Goal: Task Accomplishment & Management: Complete application form

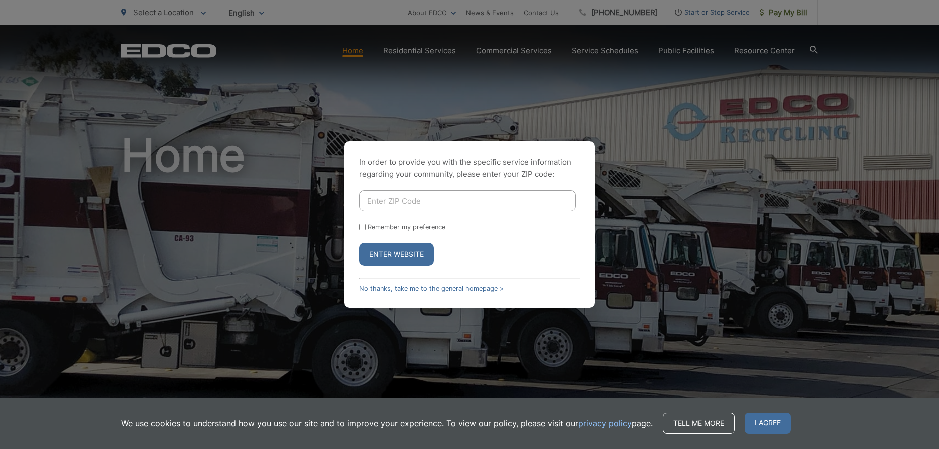
click at [442, 199] on input "Enter ZIP Code" at bounding box center [467, 200] width 216 height 21
type input "90275"
click at [397, 255] on button "Enter Website" at bounding box center [396, 254] width 75 height 23
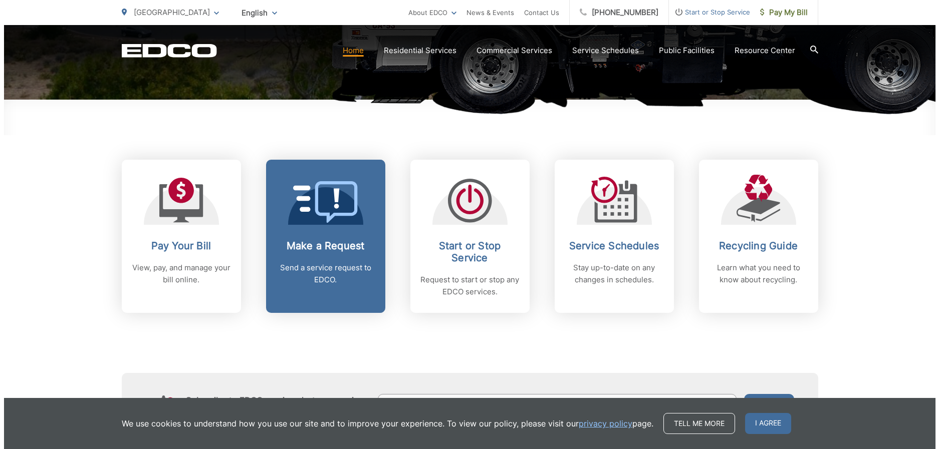
scroll to position [351, 0]
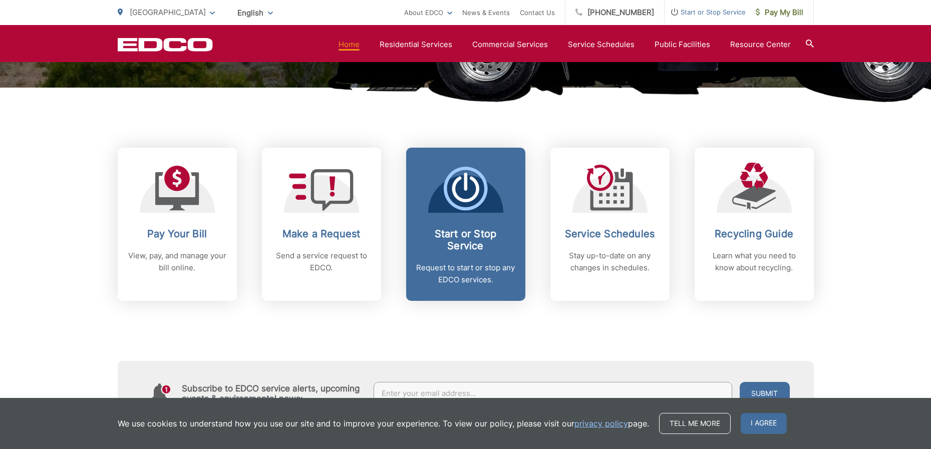
click at [464, 262] on p "Request to start or stop any EDCO services." at bounding box center [465, 274] width 99 height 24
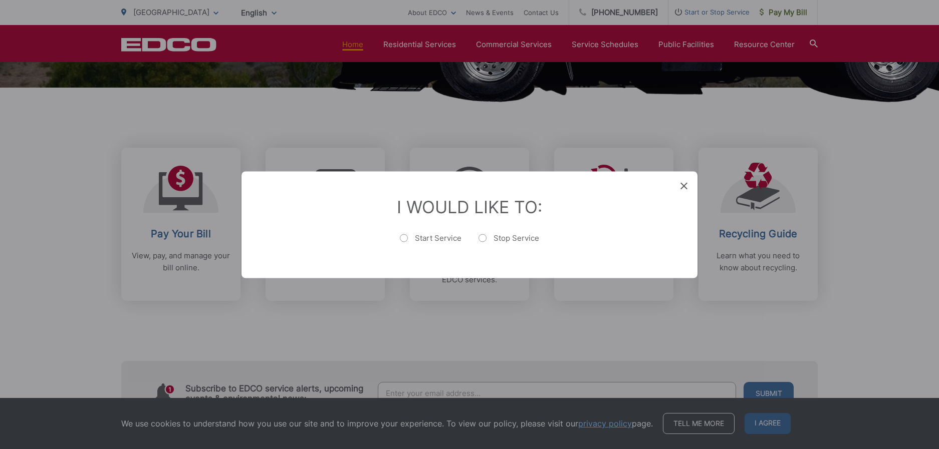
click at [479, 237] on label "Stop Service" at bounding box center [508, 243] width 61 height 20
radio input "true"
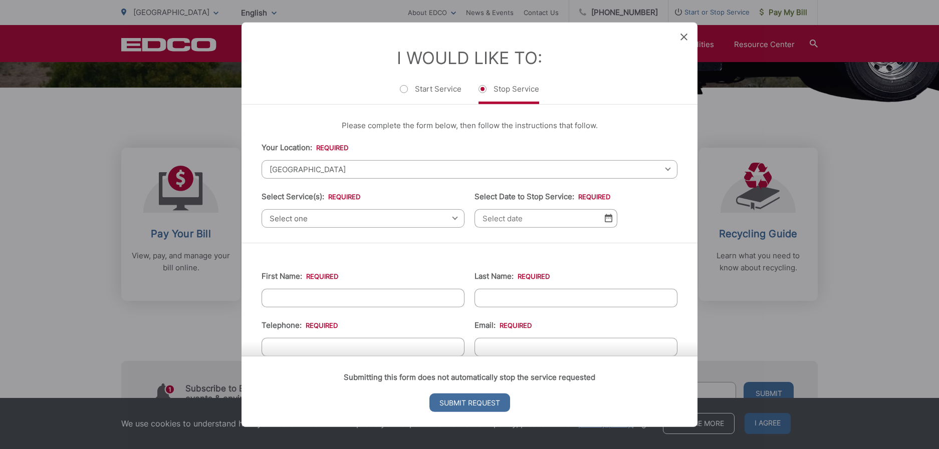
click at [426, 166] on span "[GEOGRAPHIC_DATA]" at bounding box center [470, 169] width 416 height 19
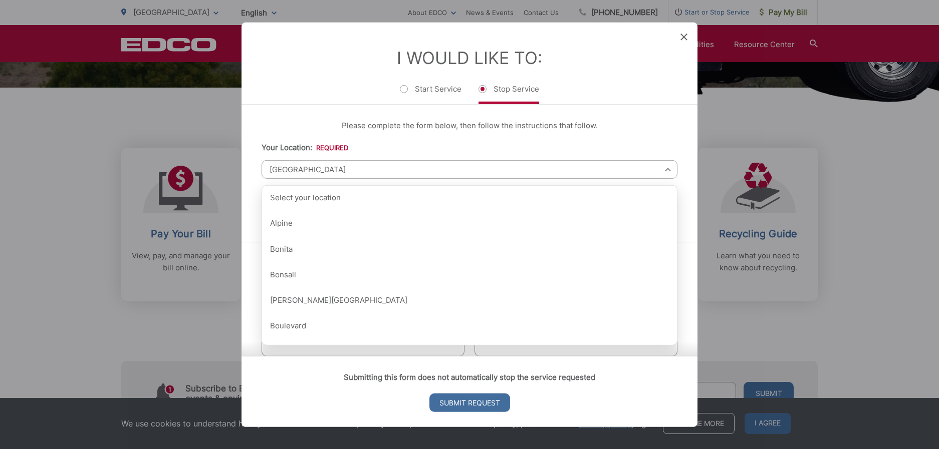
click at [580, 136] on div "Please complete the form below, then follow the instructions that follow. Your …" at bounding box center [469, 173] width 456 height 138
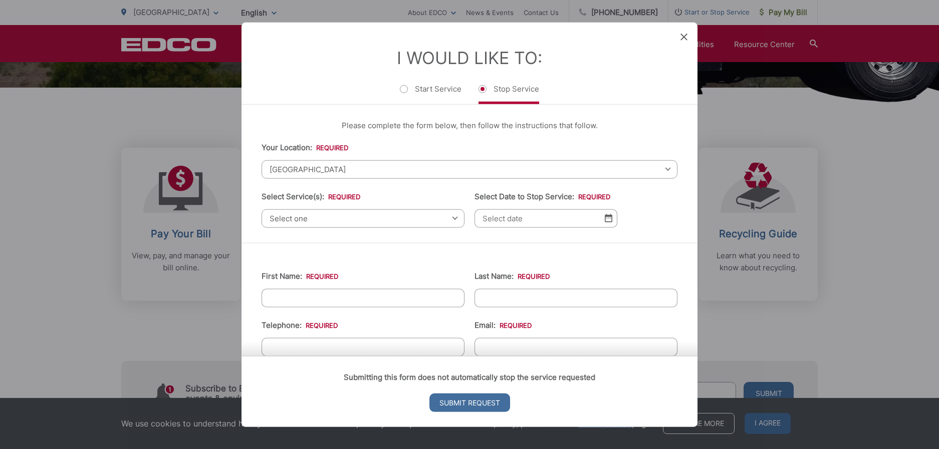
click at [339, 216] on span "Select one" at bounding box center [363, 218] width 203 height 19
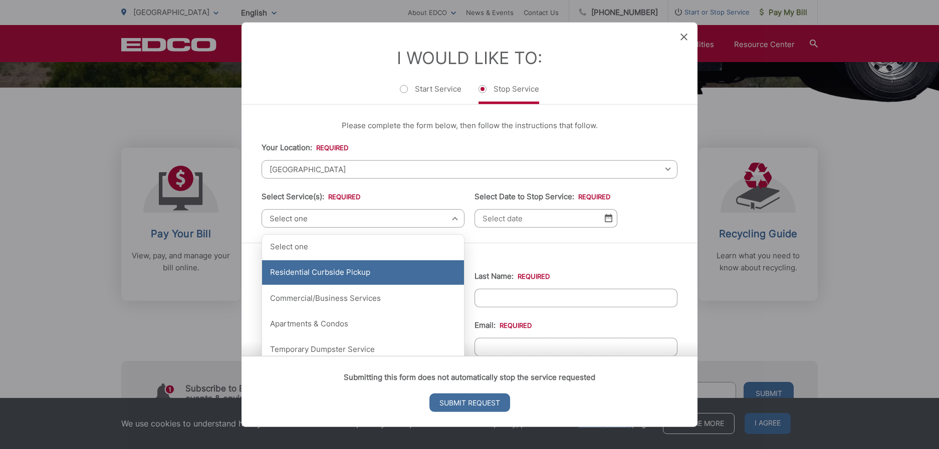
click at [407, 268] on div "Residential Curbside Pickup" at bounding box center [363, 273] width 202 height 25
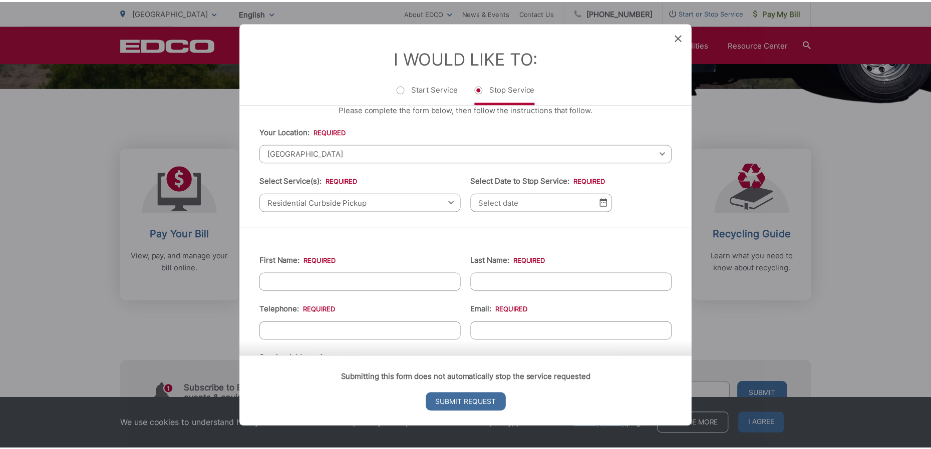
scroll to position [0, 0]
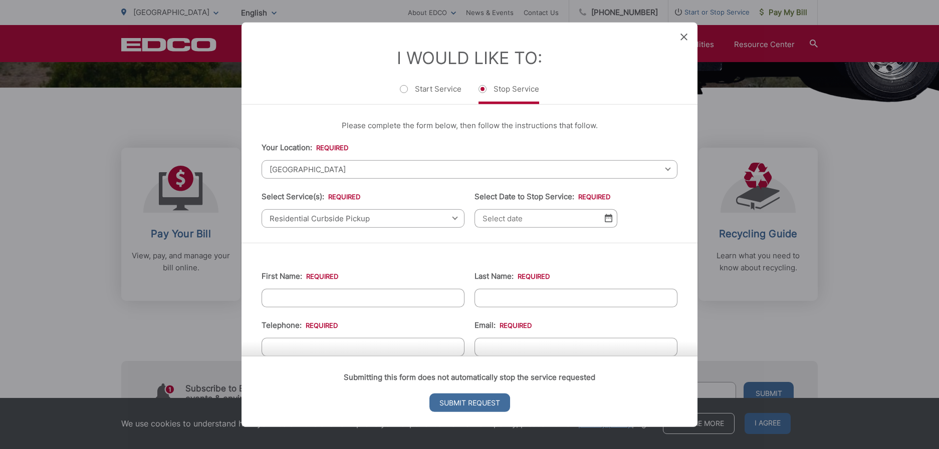
click at [684, 37] on icon at bounding box center [683, 36] width 7 height 7
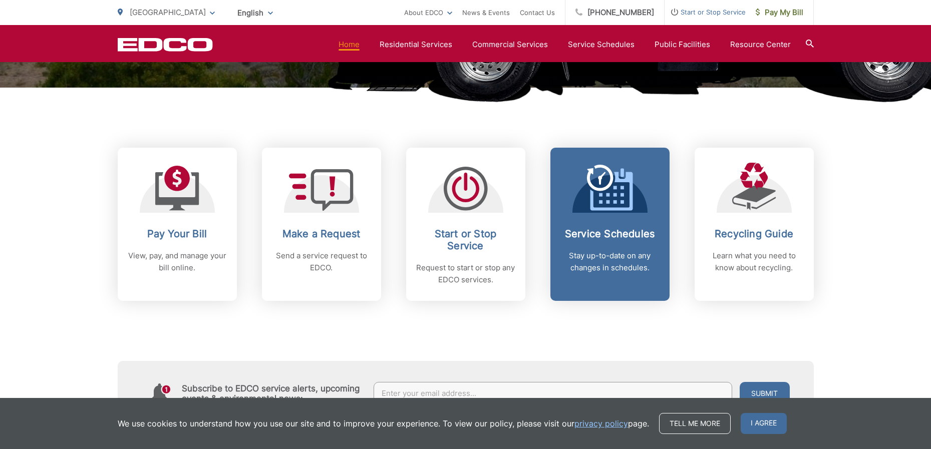
click at [615, 247] on div "Service Schedules Stay up-to-date on any changes in schedules." at bounding box center [610, 251] width 99 height 46
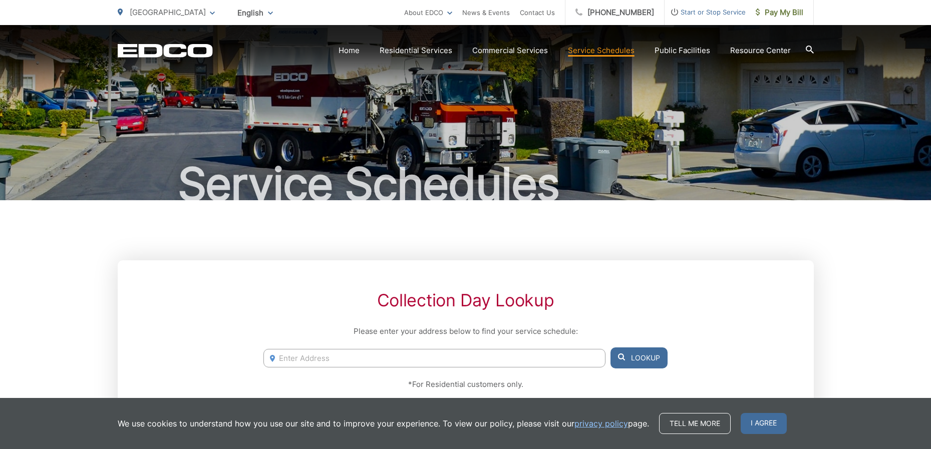
scroll to position [150, 0]
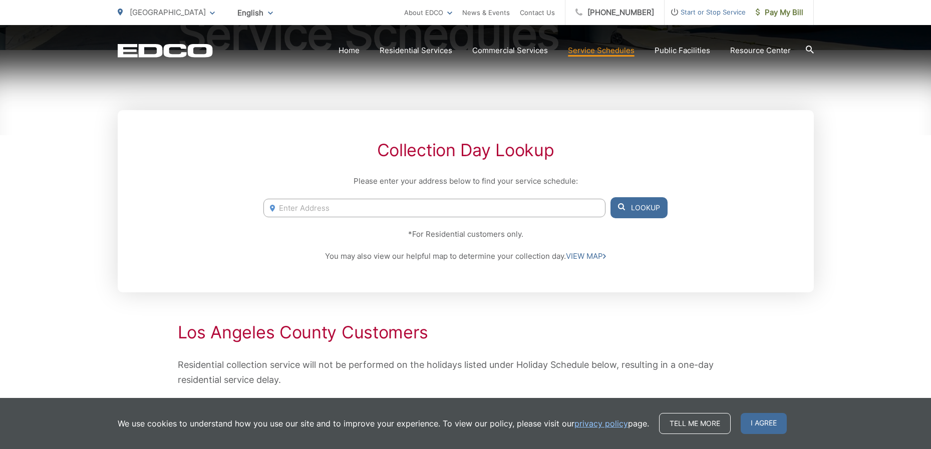
click at [372, 210] on input "Enter Address" at bounding box center [435, 208] width 342 height 19
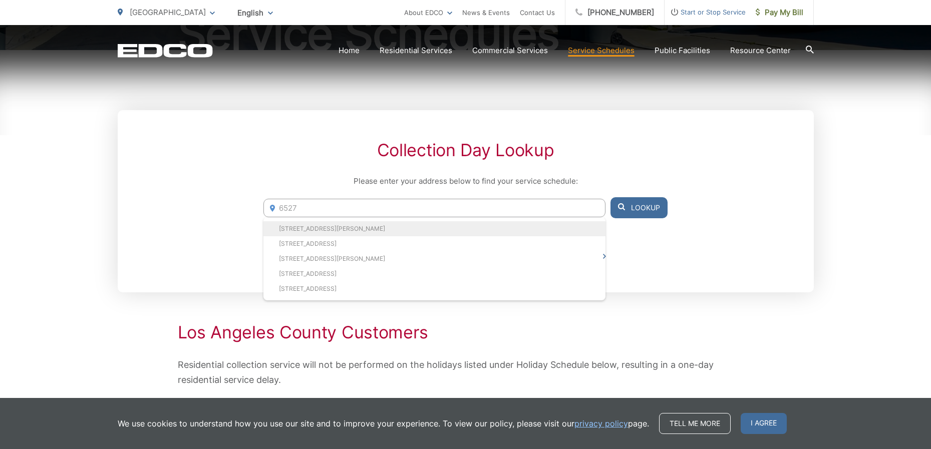
click at [376, 230] on li "6527 Sandy Point Ct, Rancho Palos Verdes, CA, 90275" at bounding box center [435, 228] width 342 height 15
type input "6527 Sandy Point Ct, Rancho Palos Verdes, CA, 90275"
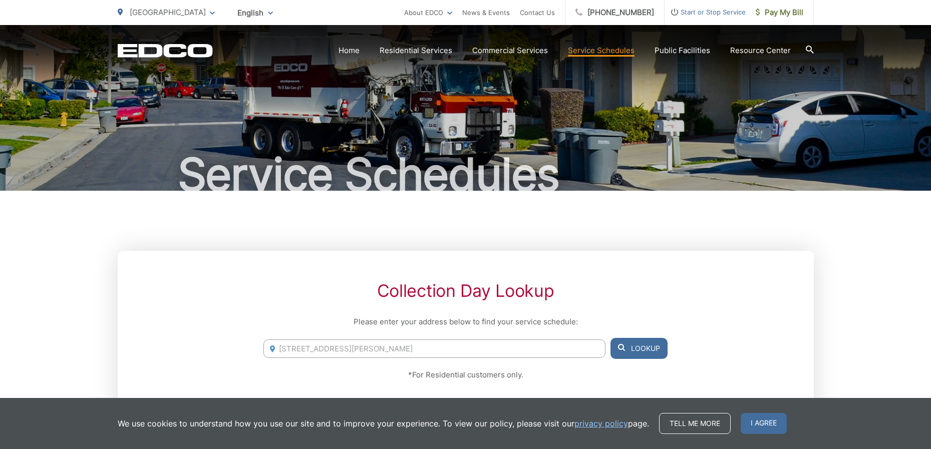
scroll to position [0, 0]
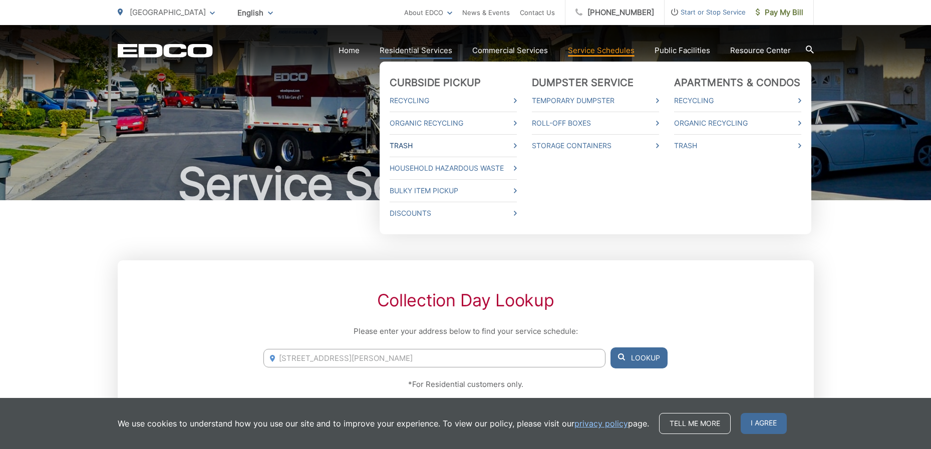
click at [414, 140] on link "Trash" at bounding box center [453, 146] width 127 height 12
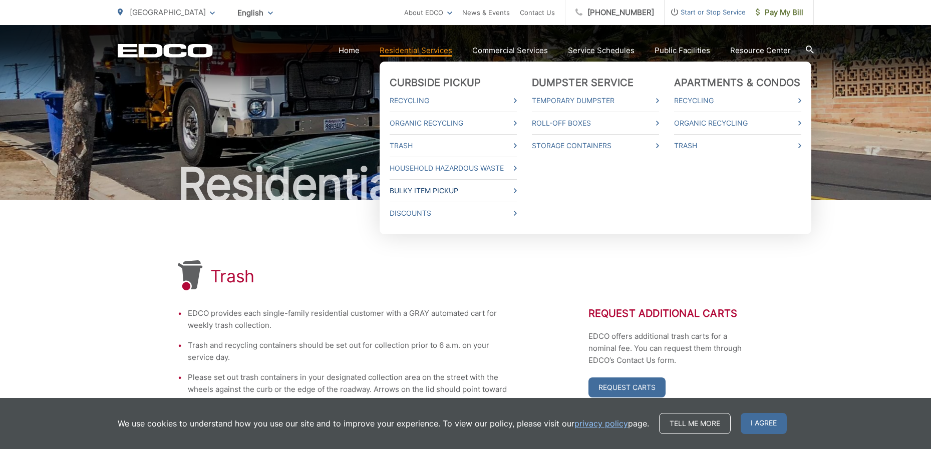
click at [419, 190] on link "Bulky Item Pickup" at bounding box center [453, 191] width 127 height 12
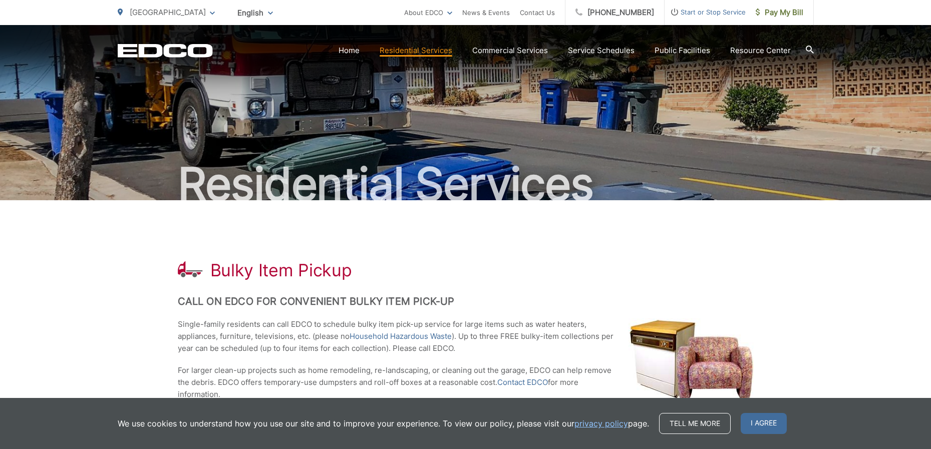
click at [708, 13] on span "Start or Stop Service" at bounding box center [705, 12] width 81 height 12
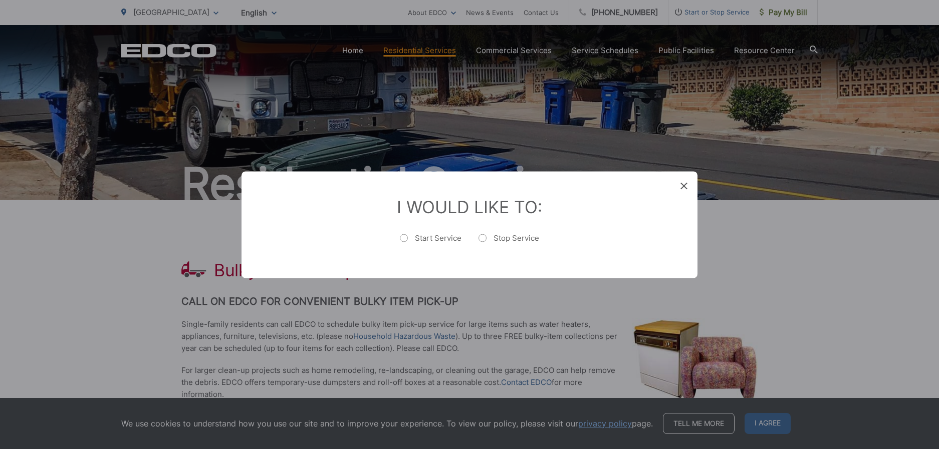
click at [483, 237] on label "Stop Service" at bounding box center [508, 243] width 61 height 20
radio input "true"
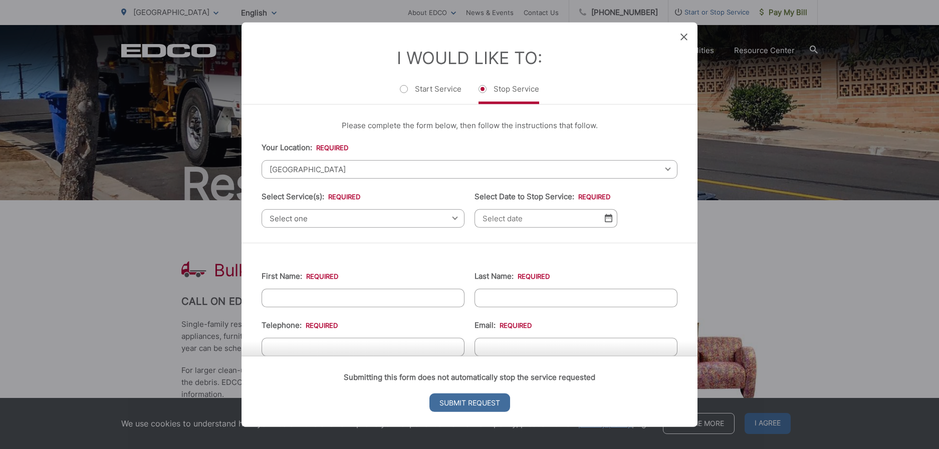
click at [451, 220] on div "Select one Select one Residential Curbside Pickup Commercial/Business Services …" at bounding box center [363, 218] width 203 height 19
click at [338, 303] on input "First Name: *" at bounding box center [363, 298] width 203 height 19
type input "[PERSON_NAME]"
type input "Kirkwood"
type input "3109444387"
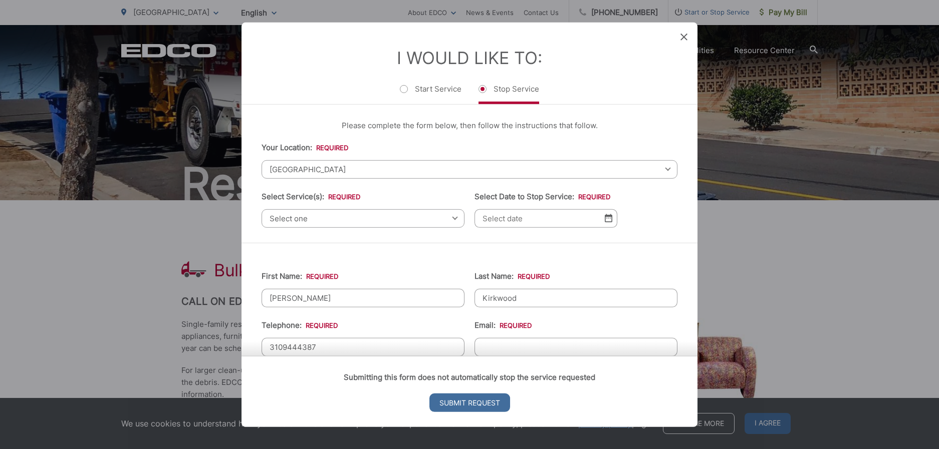
type input "[EMAIL_ADDRESS][DOMAIN_NAME]"
type input "[STREET_ADDRESS][PERSON_NAME]"
type input "[PHONE_NUMBER]"
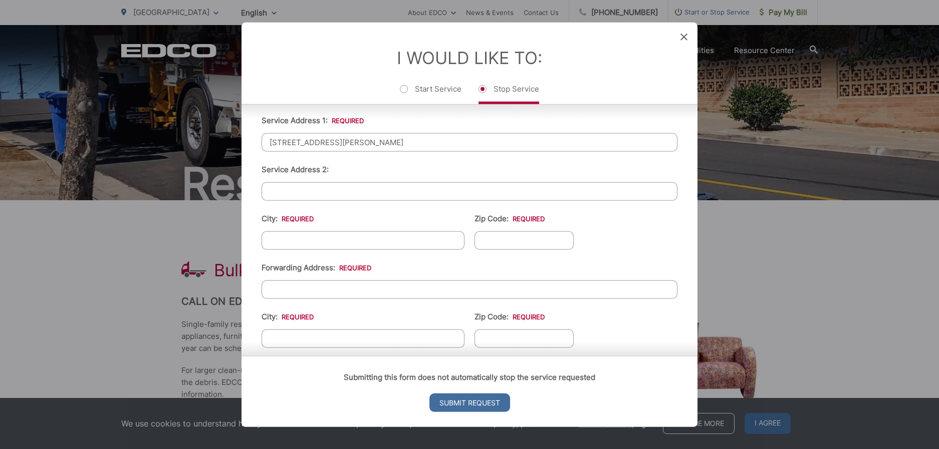
scroll to position [54, 0]
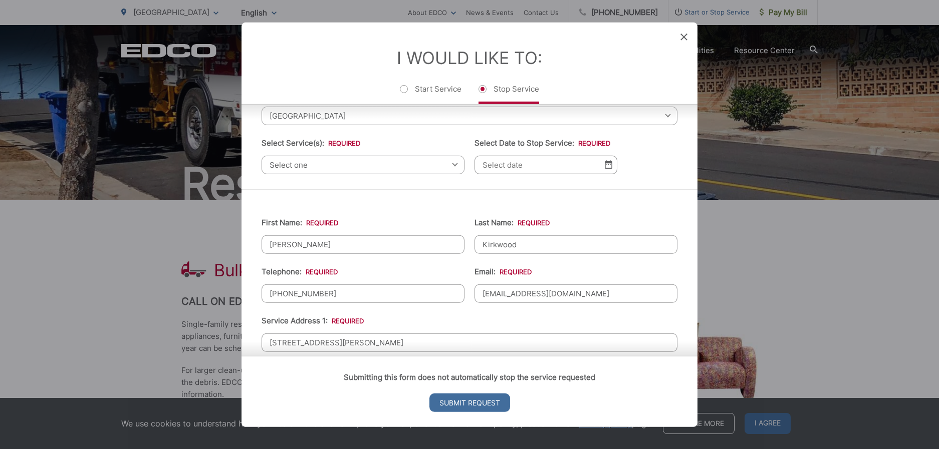
click at [449, 164] on div "Select one Select one Residential Curbside Pickup Commercial/Business Services …" at bounding box center [363, 164] width 203 height 19
click at [452, 163] on div "Select one Select one Residential Curbside Pickup Commercial/Business Services …" at bounding box center [363, 164] width 203 height 19
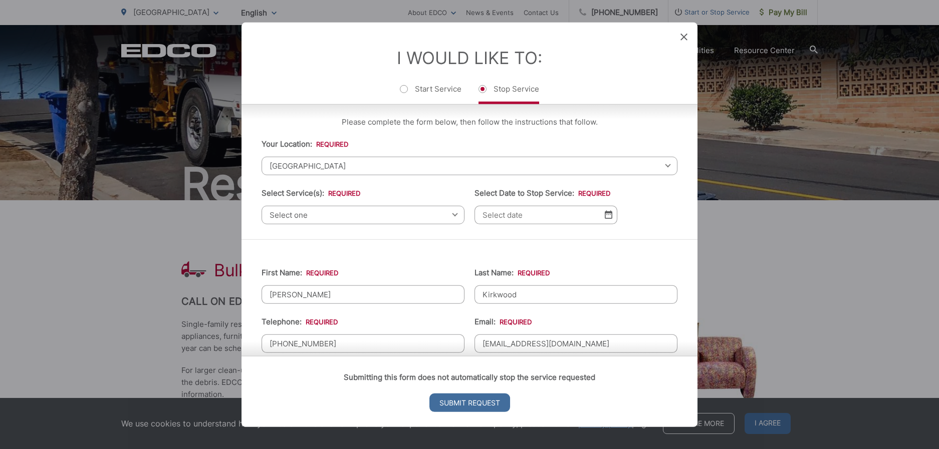
click at [419, 169] on span "[GEOGRAPHIC_DATA]" at bounding box center [470, 165] width 416 height 19
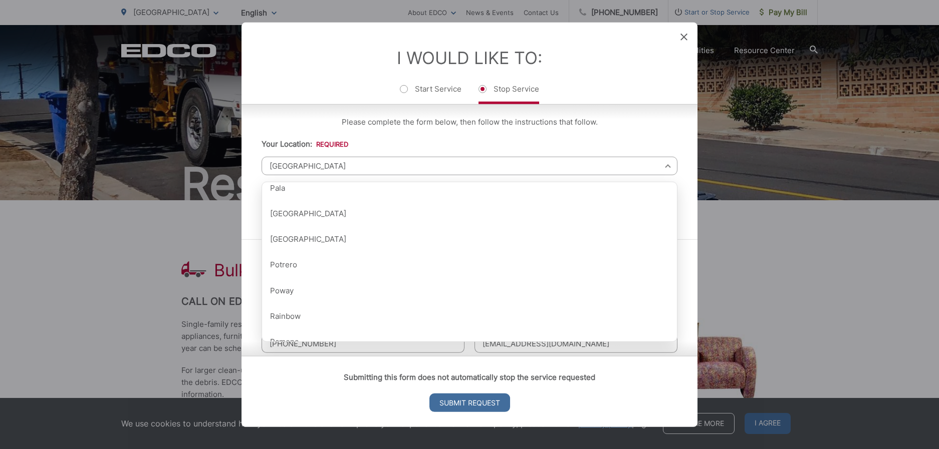
scroll to position [1002, 0]
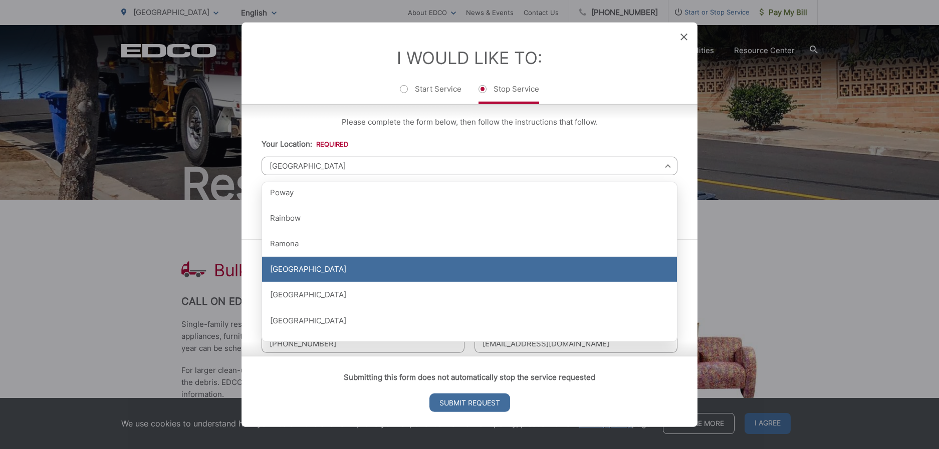
click at [351, 265] on div "[GEOGRAPHIC_DATA]" at bounding box center [469, 269] width 415 height 25
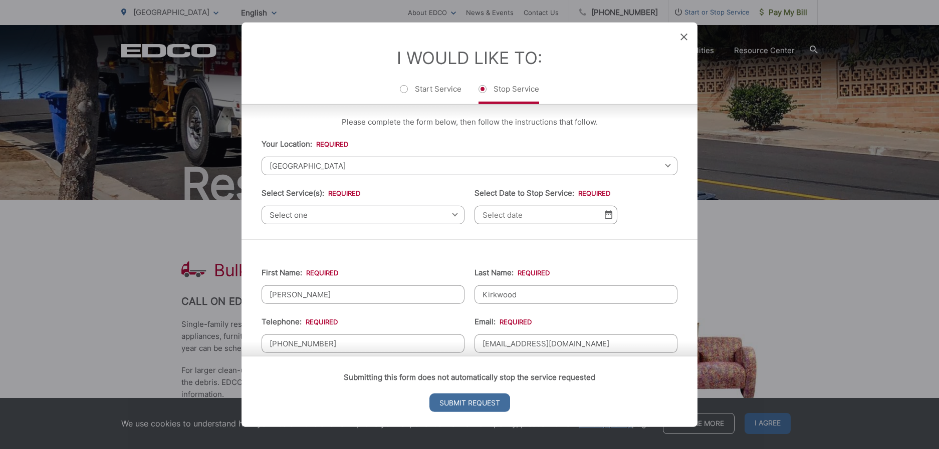
click at [305, 215] on span "Select one" at bounding box center [363, 214] width 203 height 19
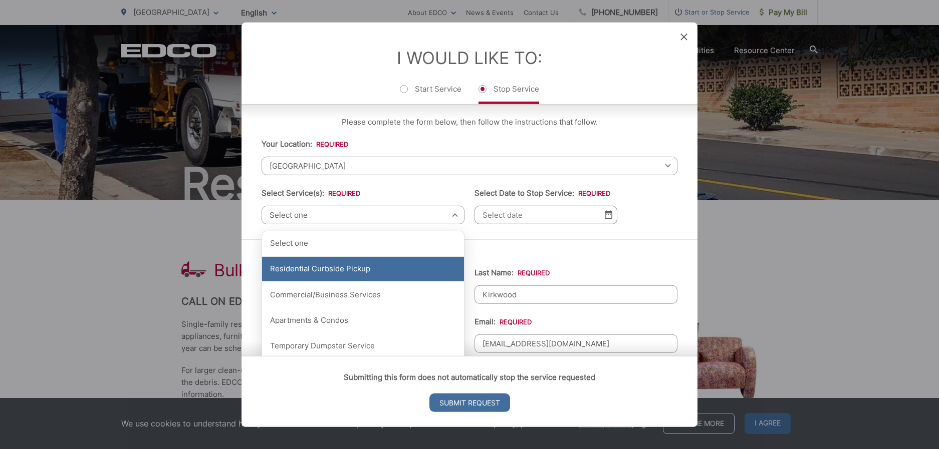
click at [323, 270] on div "Residential Curbside Pickup" at bounding box center [363, 269] width 202 height 25
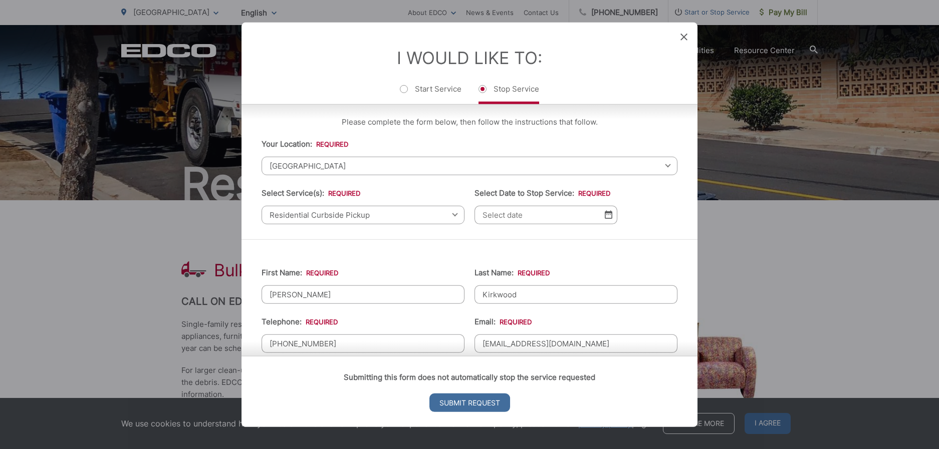
click at [605, 219] on img at bounding box center [609, 214] width 8 height 9
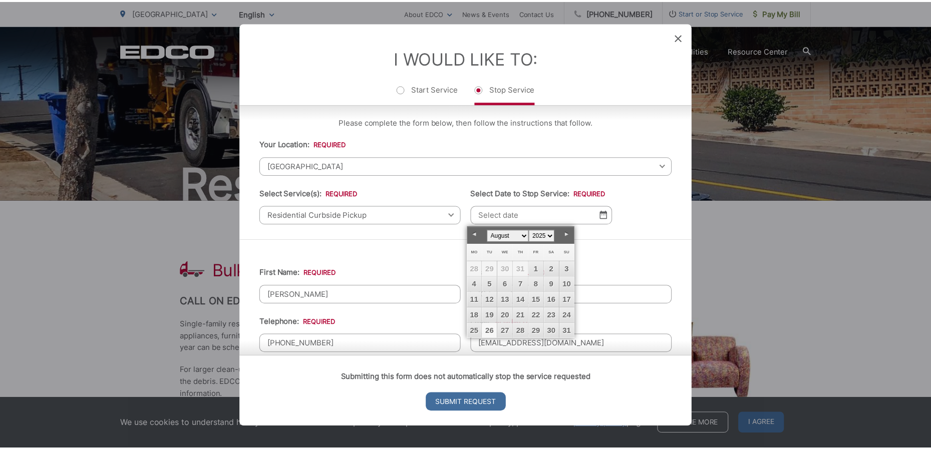
scroll to position [0, 0]
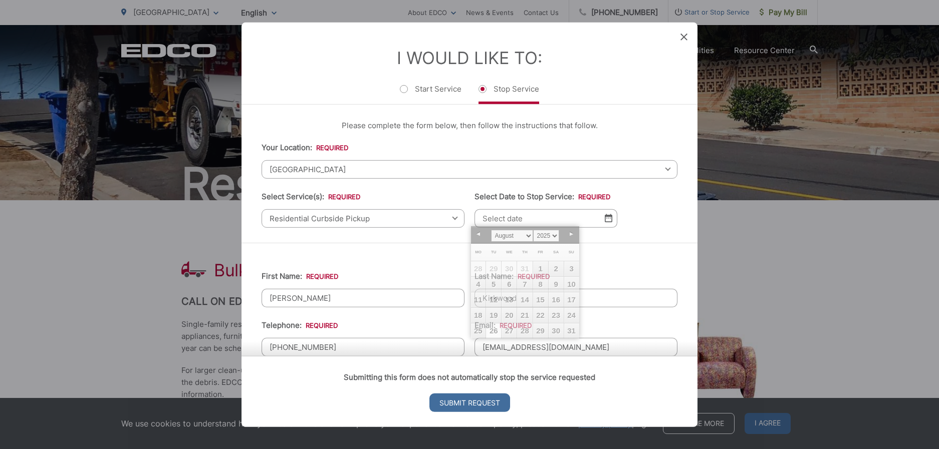
click at [682, 36] on icon at bounding box center [683, 36] width 7 height 7
